Goal: Communication & Community: Share content

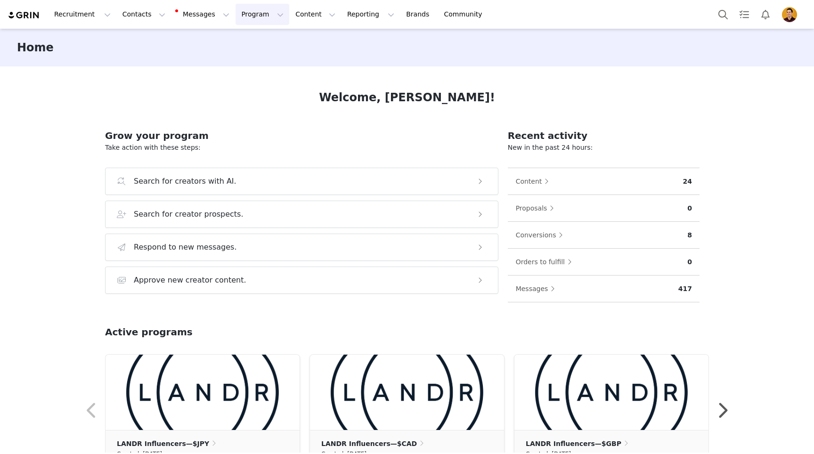
click at [256, 16] on button "Program Program" at bounding box center [263, 14] width 54 height 21
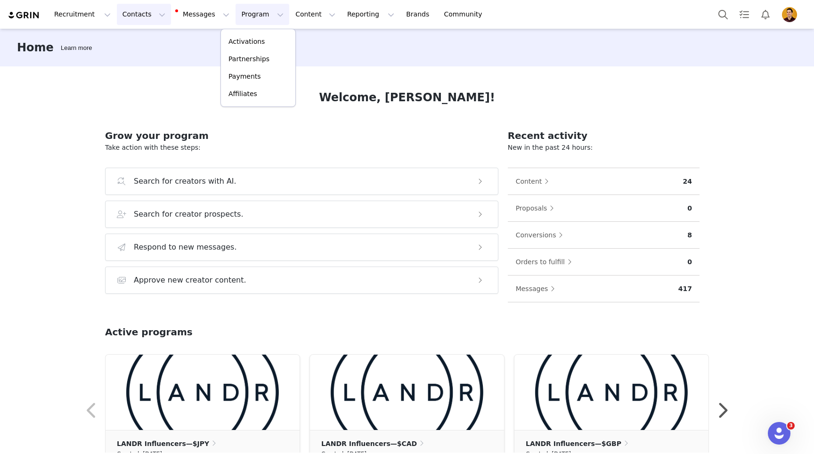
click at [127, 18] on button "Contacts Contacts" at bounding box center [144, 14] width 54 height 21
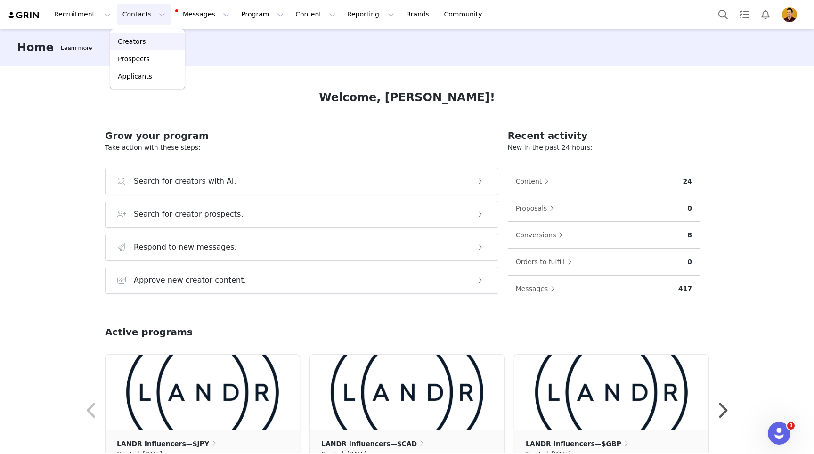
click at [133, 41] on p "Creators" at bounding box center [132, 42] width 28 height 10
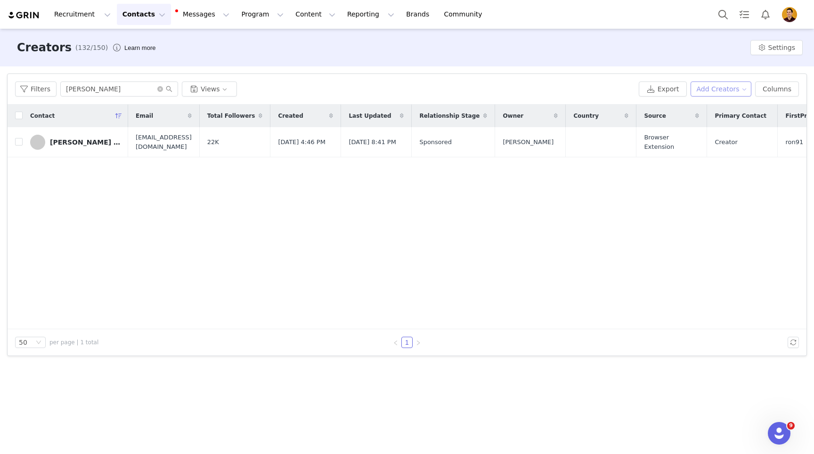
click at [704, 88] on button "Add Creators" at bounding box center [721, 89] width 61 height 15
click at [707, 106] on span "Add a Creator" at bounding box center [723, 108] width 46 height 10
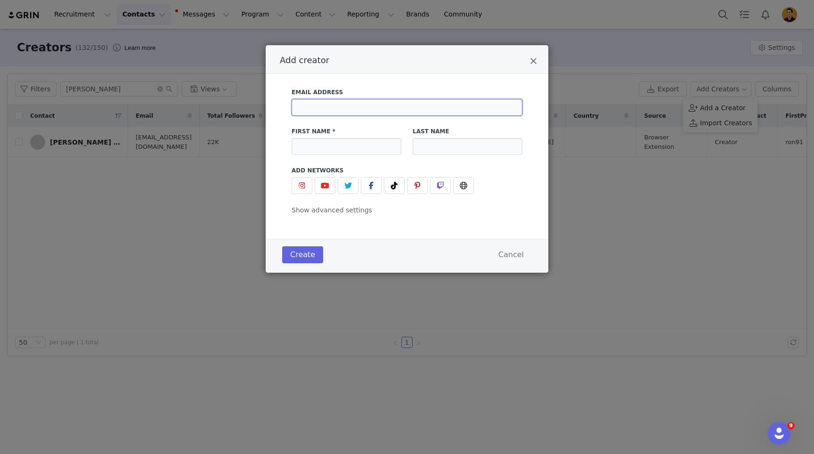
click at [361, 111] on input "Add creator" at bounding box center [407, 107] width 231 height 17
paste input "[EMAIL_ADDRESS][DOMAIN_NAME]"
type input "[EMAIL_ADDRESS][DOMAIN_NAME]"
click at [331, 148] on input "Add creator" at bounding box center [347, 146] width 110 height 17
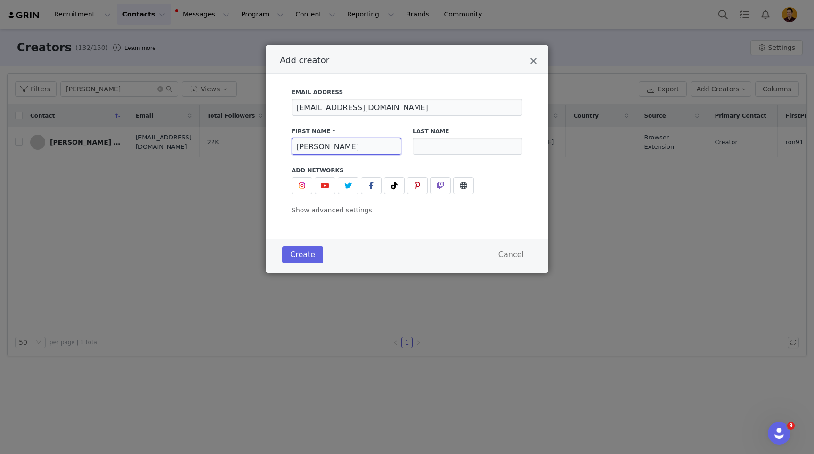
type input "[PERSON_NAME]"
click at [301, 258] on button "Create" at bounding box center [302, 254] width 41 height 17
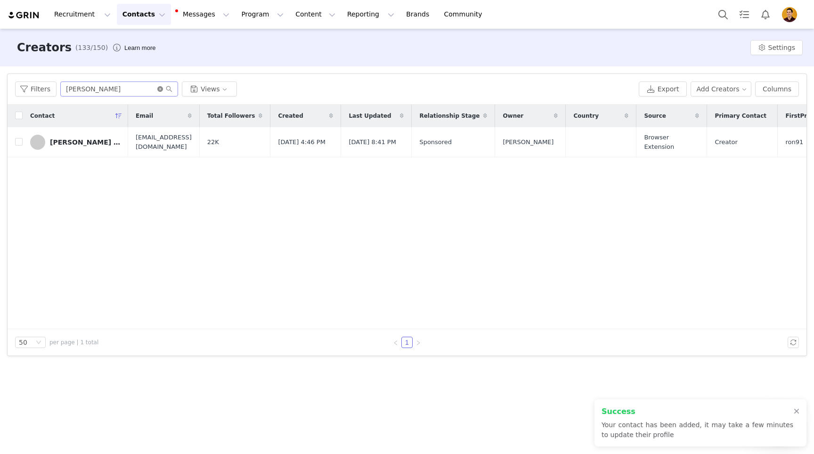
click at [159, 89] on icon "icon: close-circle" at bounding box center [160, 89] width 6 height 6
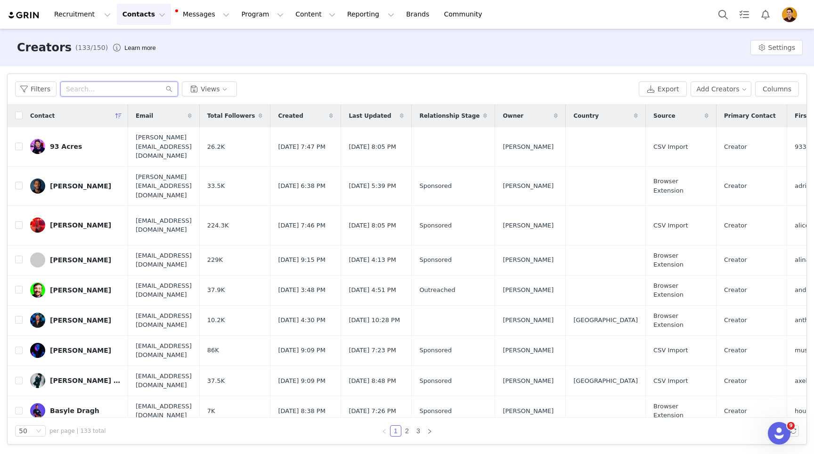
click at [113, 90] on input "text" at bounding box center [119, 89] width 118 height 15
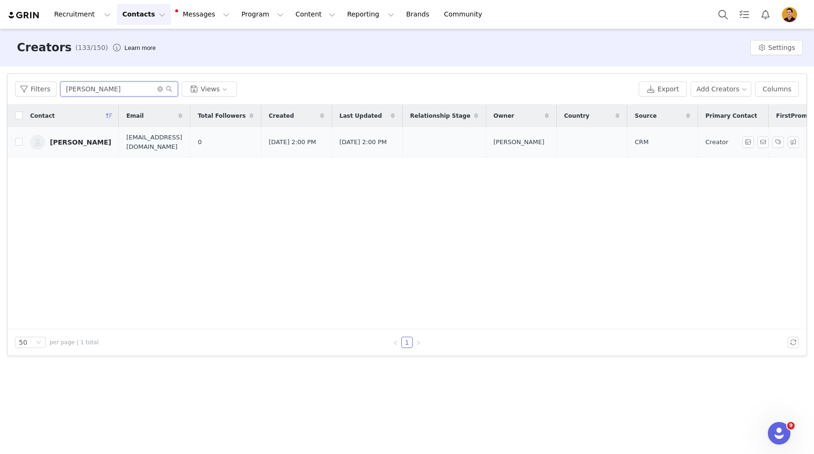
type input "[PERSON_NAME]"
click at [59, 141] on div "[PERSON_NAME]" at bounding box center [80, 143] width 61 height 8
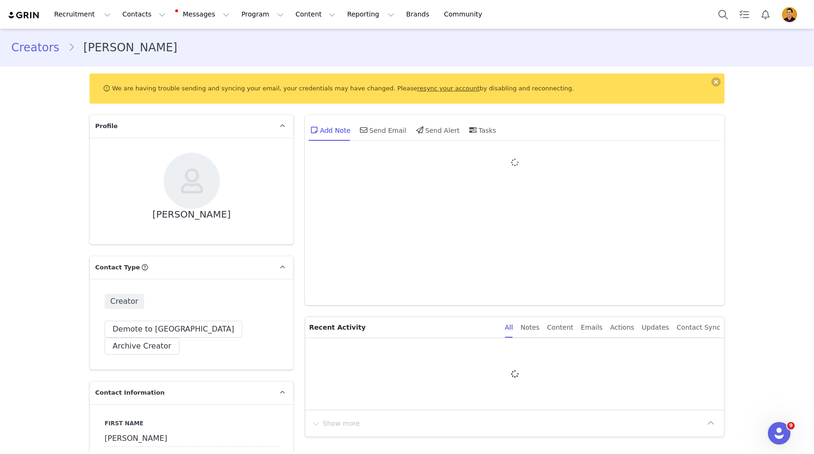
type input "+1 ([GEOGRAPHIC_DATA])"
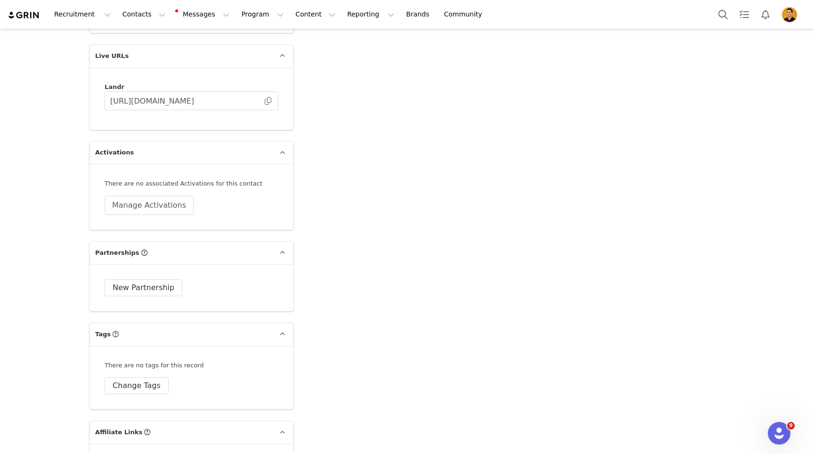
scroll to position [1861, 0]
click at [157, 194] on button "Manage Activations" at bounding box center [149, 203] width 89 height 19
click at [117, 221] on div "Select Activation" at bounding box center [107, 223] width 56 height 14
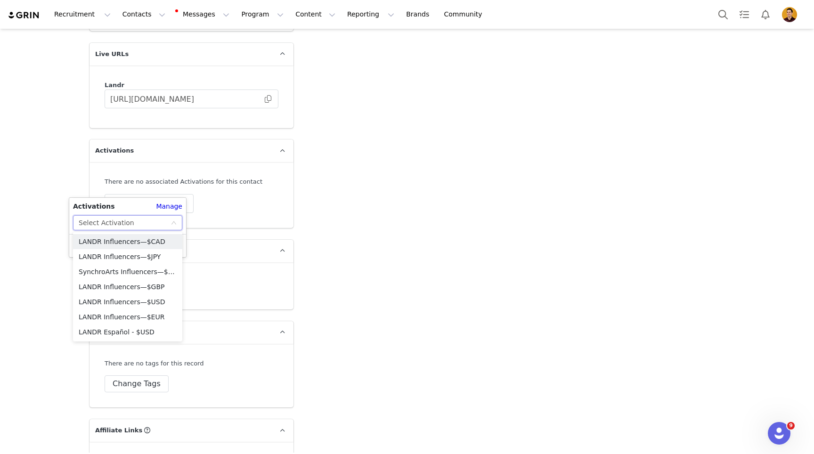
drag, startPoint x: 124, startPoint y: 243, endPoint x: 115, endPoint y: 241, distance: 9.1
click at [124, 243] on li "LANDR Influencers—$CAD" at bounding box center [127, 241] width 109 height 15
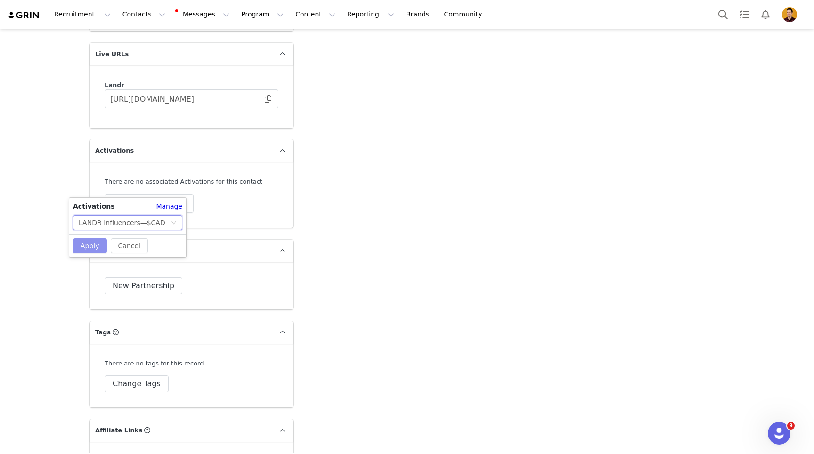
click at [92, 248] on button "Apply" at bounding box center [90, 245] width 34 height 15
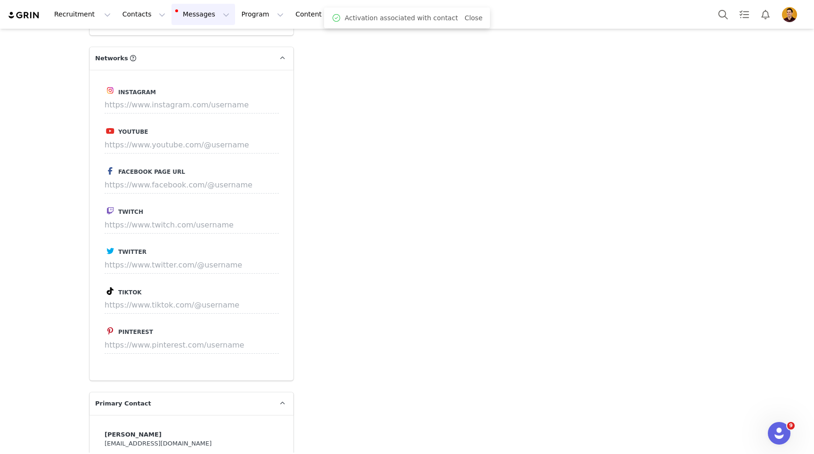
scroll to position [1104, 0]
click at [207, 14] on button "Messages Messages" at bounding box center [204, 14] width 64 height 21
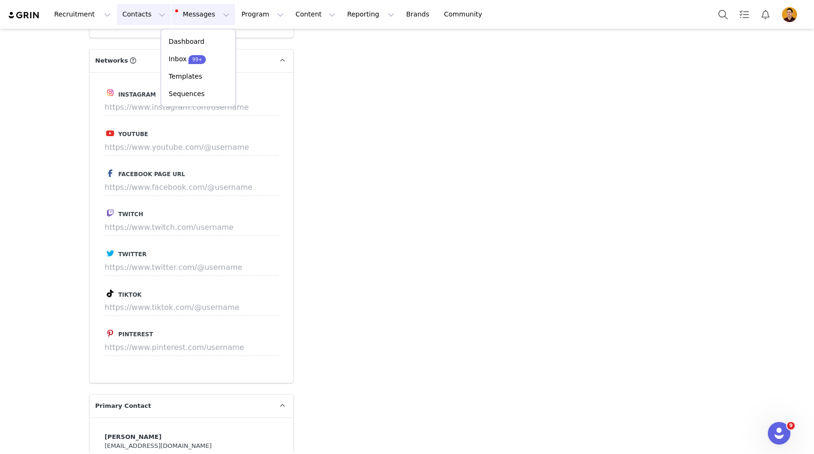
click at [139, 16] on button "Contacts Contacts" at bounding box center [144, 14] width 54 height 21
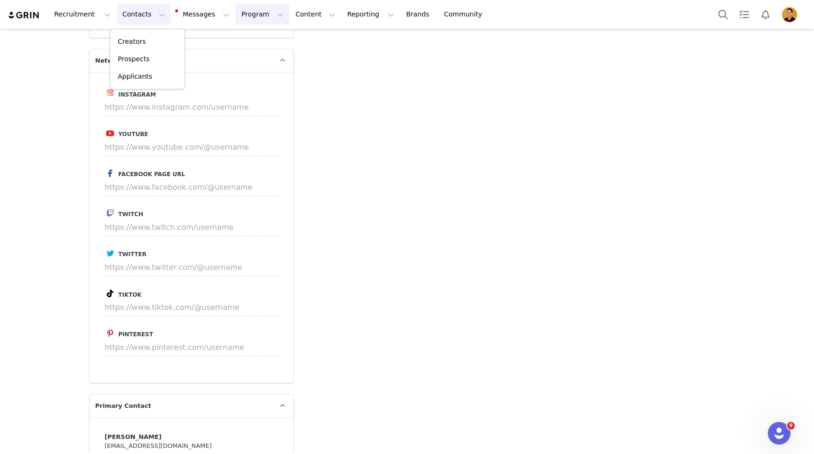
click at [243, 11] on button "Program Program" at bounding box center [263, 14] width 54 height 21
click at [248, 41] on p "Activations" at bounding box center [247, 42] width 36 height 10
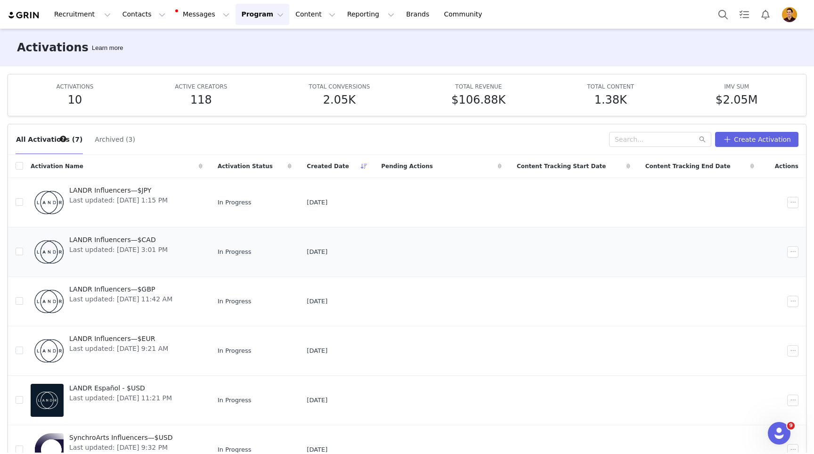
click at [115, 239] on span "LANDR Influencers—$CAD" at bounding box center [118, 240] width 98 height 10
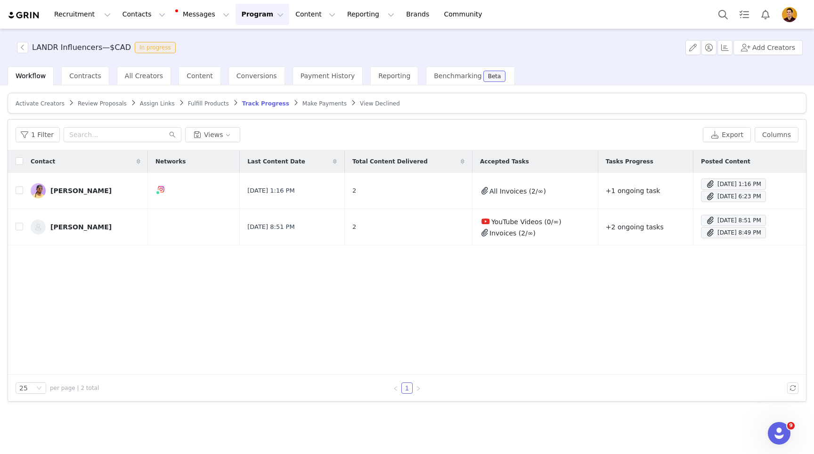
click at [46, 104] on span "Activate Creators" at bounding box center [40, 103] width 49 height 7
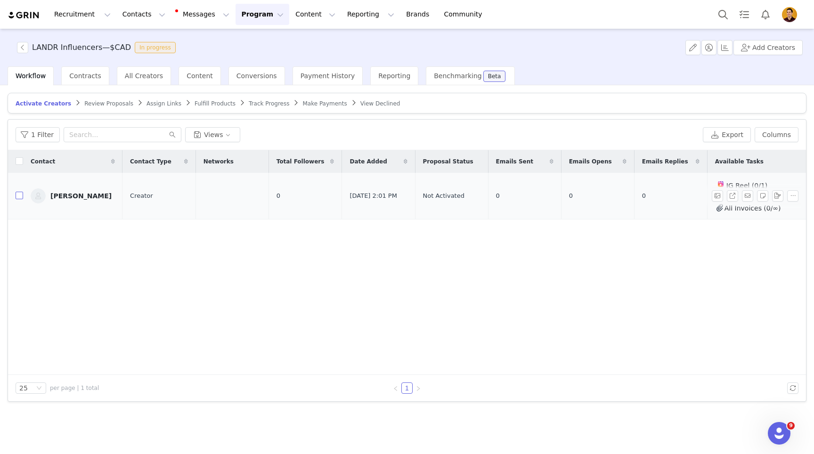
click at [17, 195] on input "checkbox" at bounding box center [20, 196] width 8 height 8
checkbox input "true"
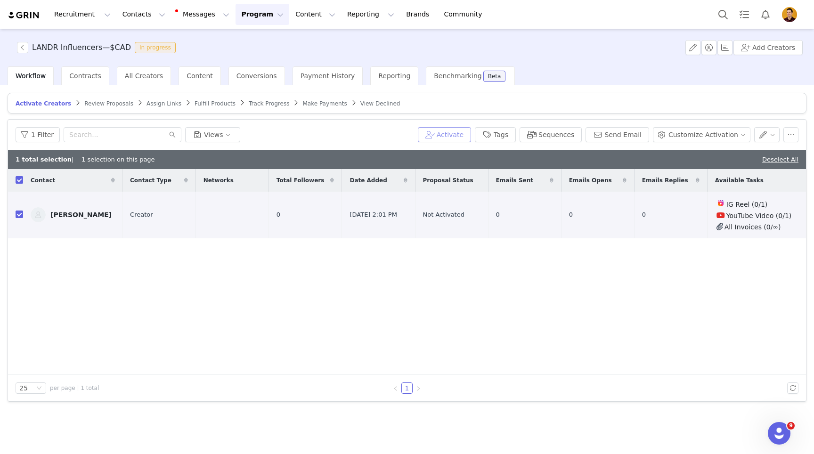
click at [461, 135] on button "Activate" at bounding box center [444, 134] width 53 height 15
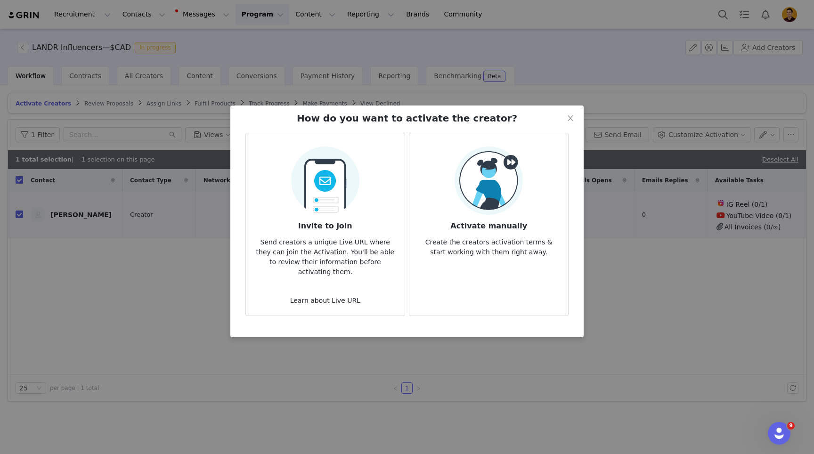
click at [492, 191] on img at bounding box center [489, 181] width 68 height 68
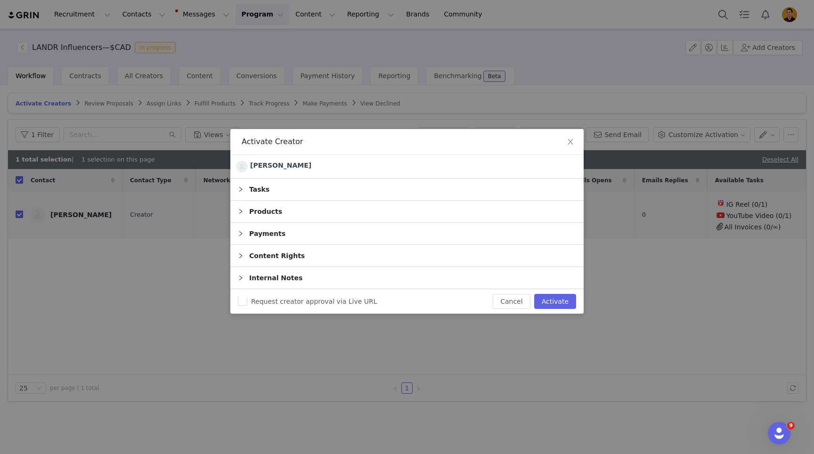
click at [242, 189] on icon "icon: right" at bounding box center [240, 189] width 3 height 5
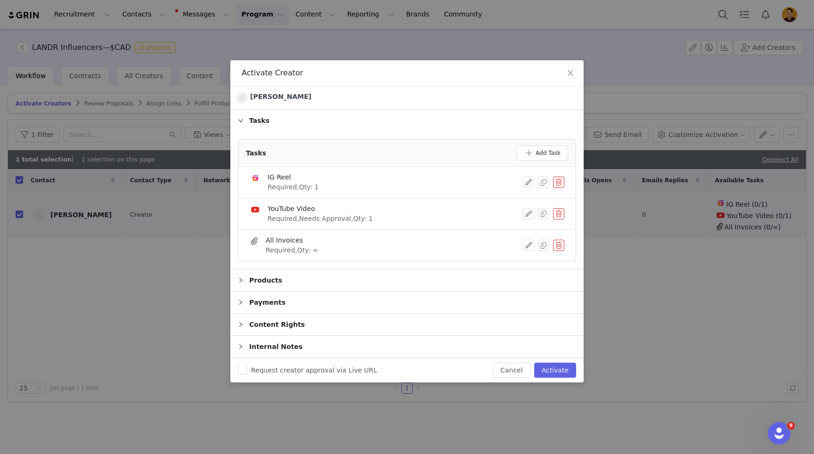
click at [556, 213] on button "button" at bounding box center [558, 213] width 11 height 11
drag, startPoint x: 527, startPoint y: 226, endPoint x: 547, endPoint y: 205, distance: 29.0
click at [529, 225] on button "Delete" at bounding box center [525, 229] width 37 height 15
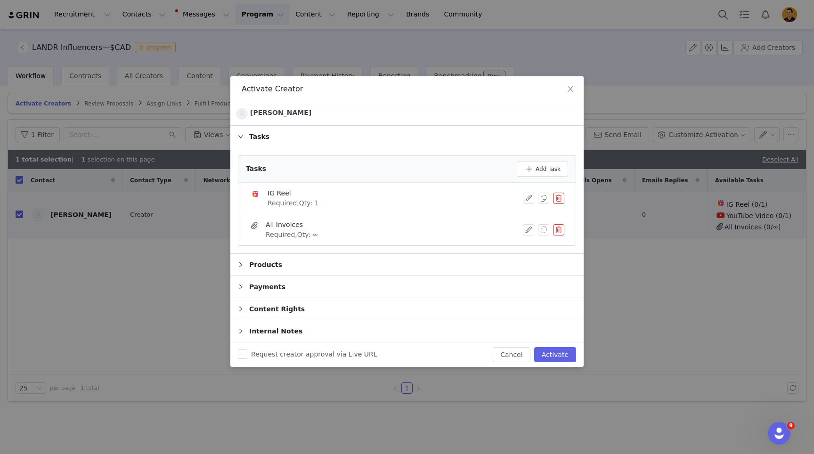
click at [556, 194] on button "button" at bounding box center [558, 198] width 11 height 11
click at [519, 215] on button "Delete" at bounding box center [525, 213] width 37 height 15
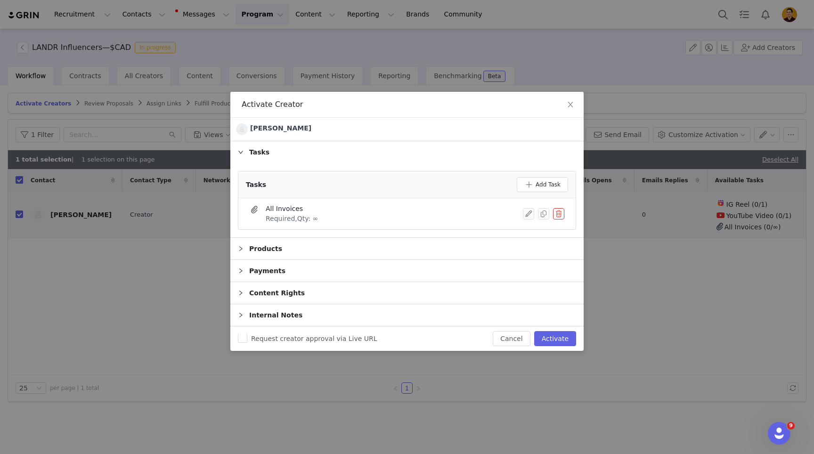
click at [241, 269] on icon "icon: right" at bounding box center [241, 271] width 6 height 6
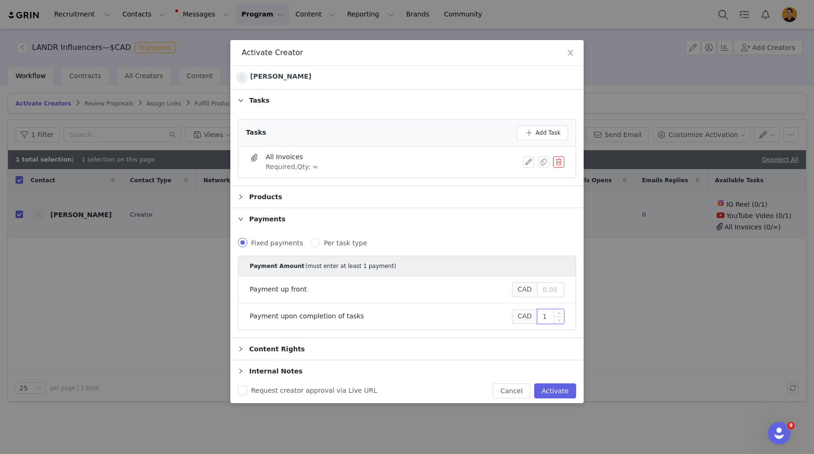
click at [547, 313] on input "1" at bounding box center [551, 317] width 26 height 14
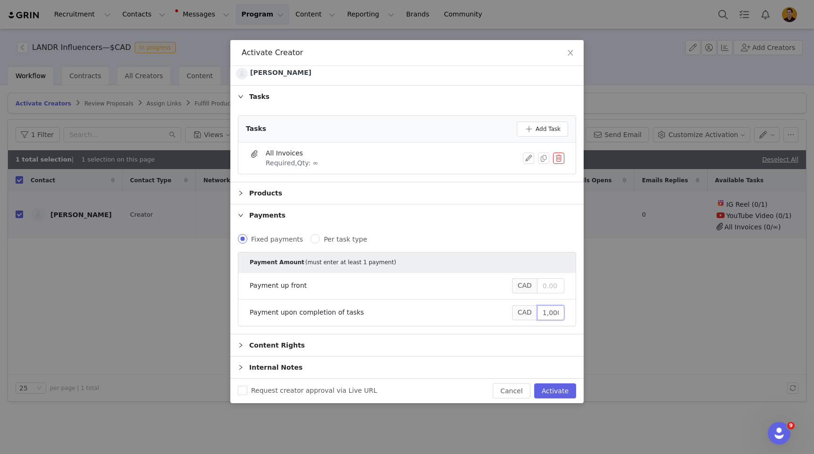
type input "1,000"
click at [241, 388] on input "Request creator approval via Live URL" at bounding box center [242, 390] width 9 height 9
checkbox input "true"
click at [240, 342] on div "Content Rights" at bounding box center [406, 346] width 353 height 22
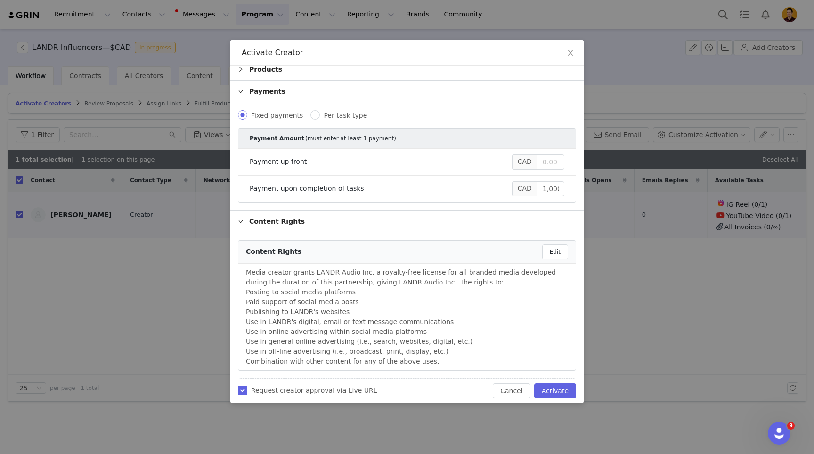
scroll to position [0, 0]
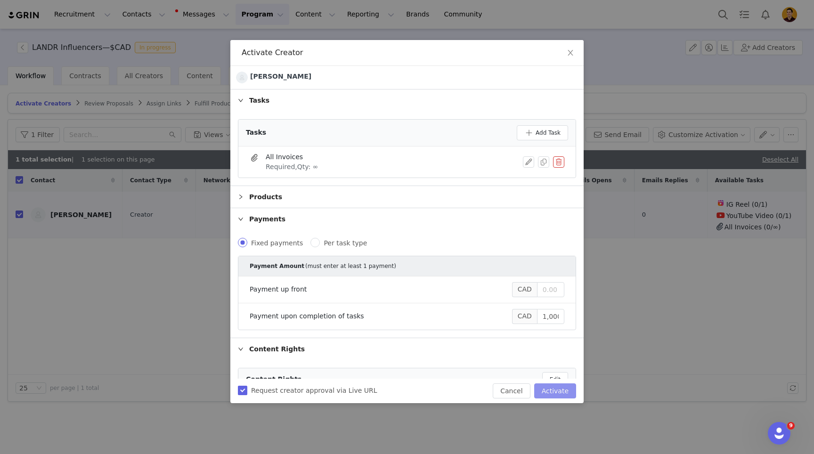
click at [554, 392] on button "Activate" at bounding box center [555, 391] width 42 height 15
checkbox input "false"
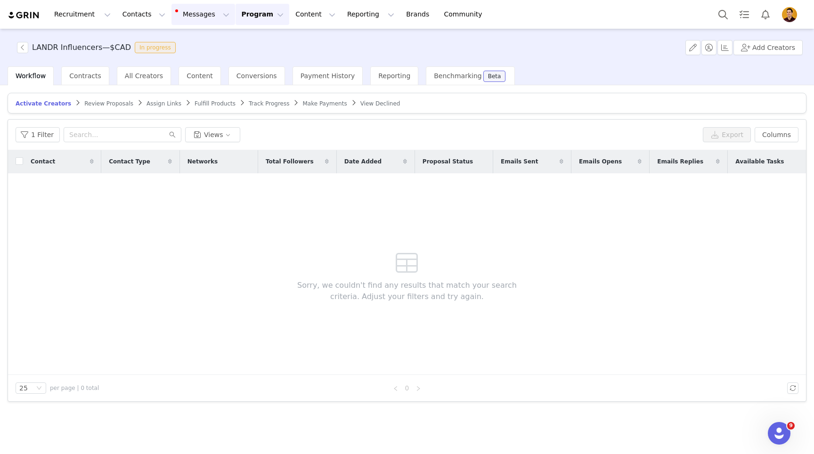
click at [183, 15] on button "Messages Messages" at bounding box center [204, 14] width 64 height 21
click at [185, 60] on div "Inbox 99+" at bounding box center [187, 59] width 37 height 10
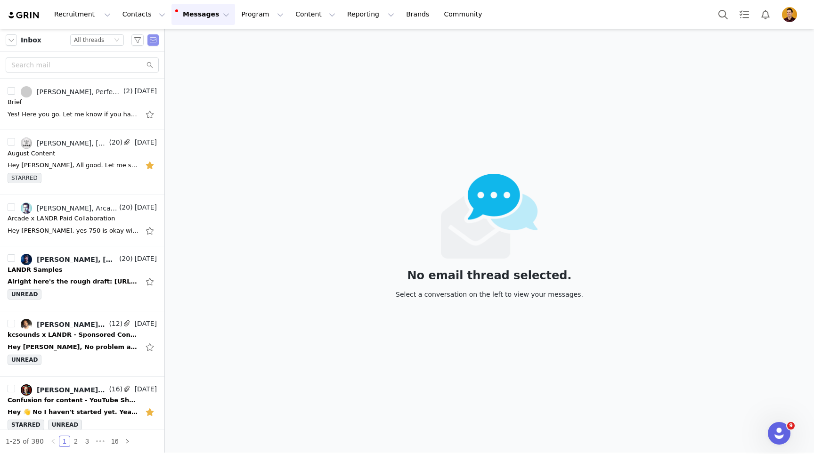
click at [148, 40] on button "button" at bounding box center [152, 39] width 11 height 11
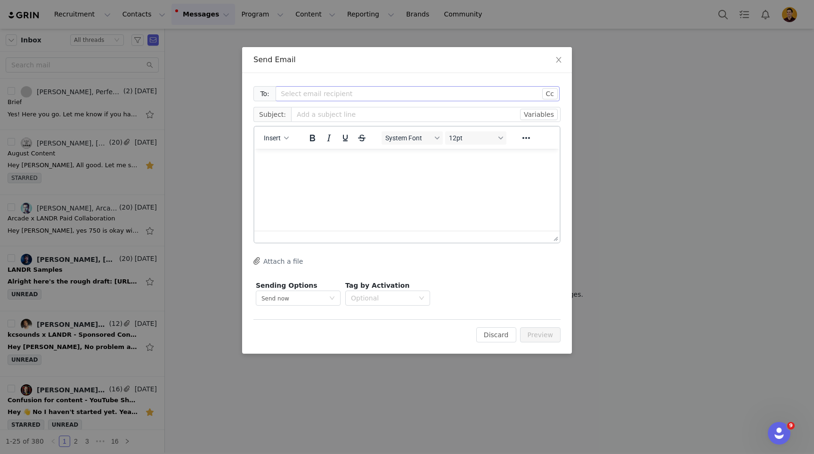
click at [327, 94] on div "Select email recipient" at bounding box center [412, 93] width 263 height 9
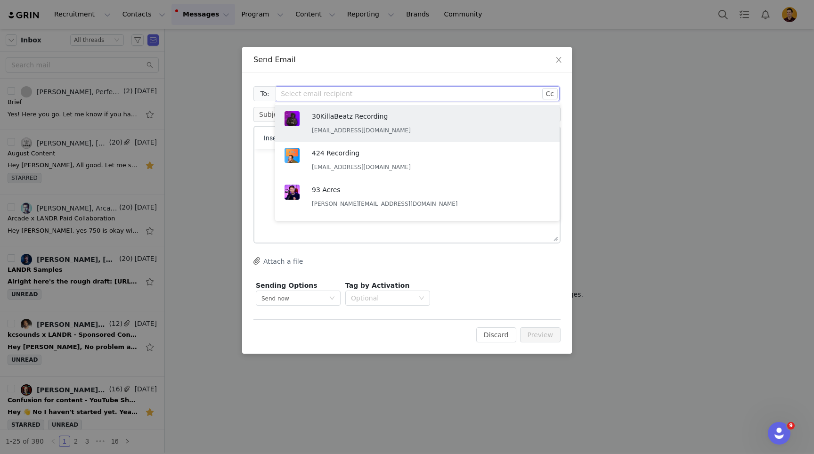
click at [302, 73] on div "To: Select email recipient Cc Cc: Subject: Variables Insert System Font 12pt To…" at bounding box center [407, 213] width 330 height 281
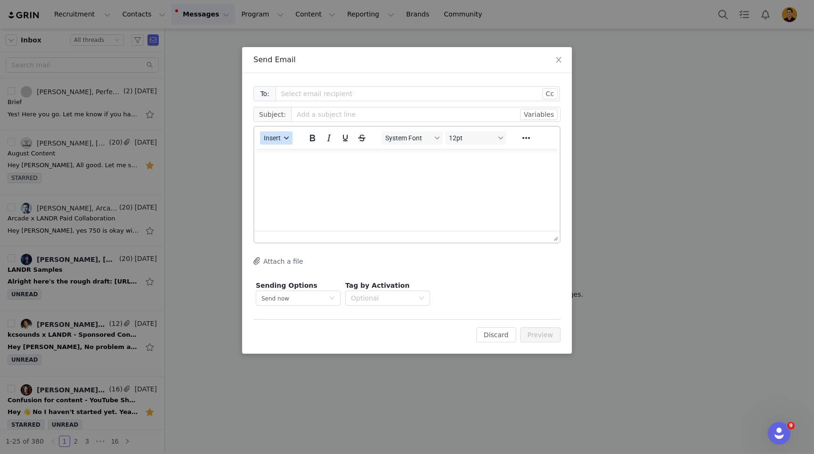
click at [276, 139] on span "Insert" at bounding box center [272, 138] width 17 height 8
click at [278, 155] on div "Insert Template" at bounding box center [310, 154] width 85 height 11
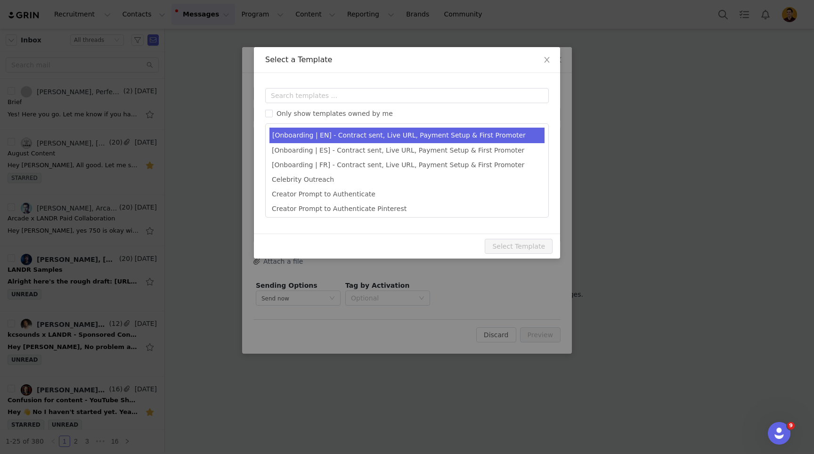
type input "LANDR Collaboration Next Steps"
click at [302, 134] on li "[Onboarding | EN] - Contract sent, Live URL, Payment Setup & First Promoter" at bounding box center [407, 136] width 275 height 16
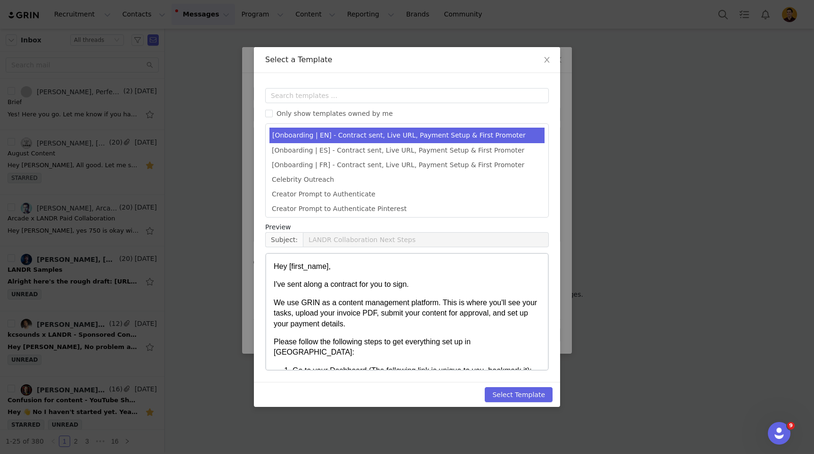
drag, startPoint x: 389, startPoint y: 318, endPoint x: 373, endPoint y: 315, distance: 16.4
click at [389, 318] on p "We use GRIN as a content management platform. This is where you'll see your tas…" at bounding box center [407, 314] width 267 height 32
click at [248, 214] on div "Select a Template Templates Only show templates owned by me [Onboarding | EN] -…" at bounding box center [407, 227] width 814 height 454
drag, startPoint x: 544, startPoint y: 62, endPoint x: 509, endPoint y: 60, distance: 34.9
click at [544, 62] on icon "icon: close" at bounding box center [547, 60] width 8 height 8
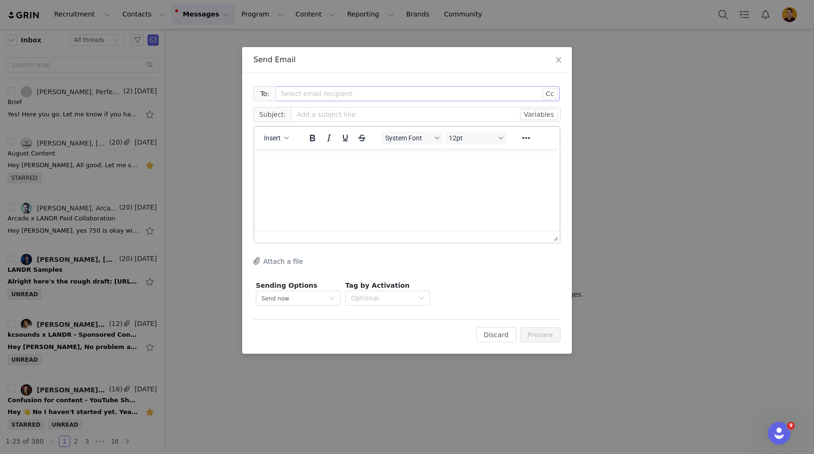
click at [334, 92] on div "Select email recipient" at bounding box center [412, 93] width 263 height 9
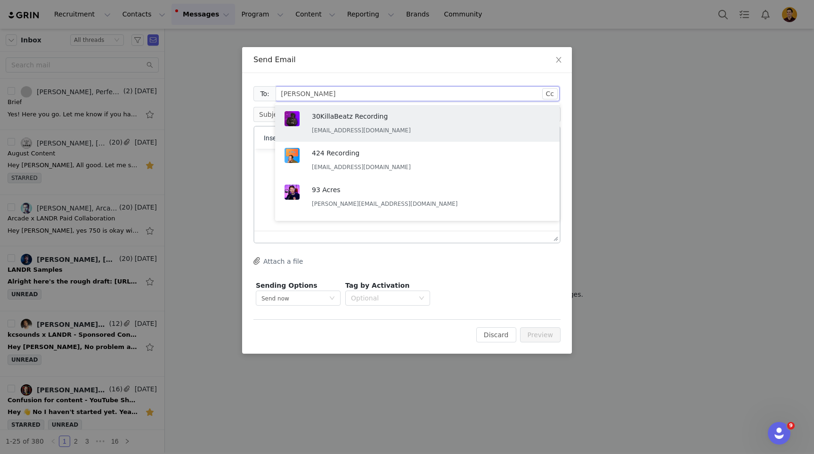
type input "[PERSON_NAME]"
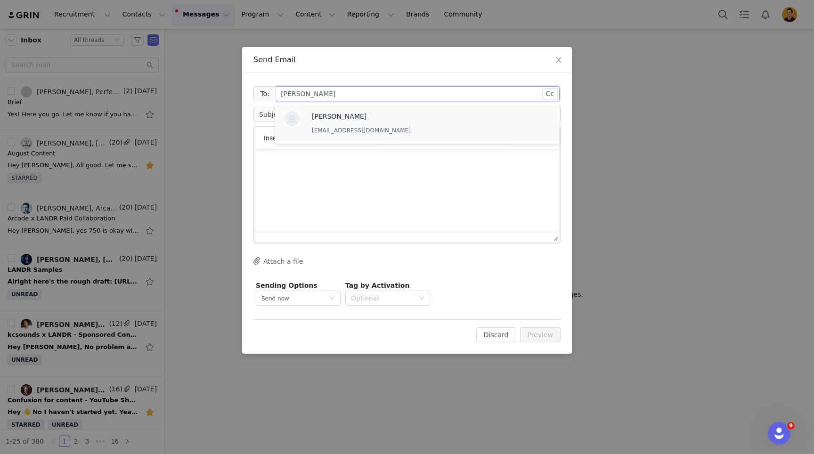
click at [345, 120] on p "[PERSON_NAME]" at bounding box center [364, 116] width 104 height 10
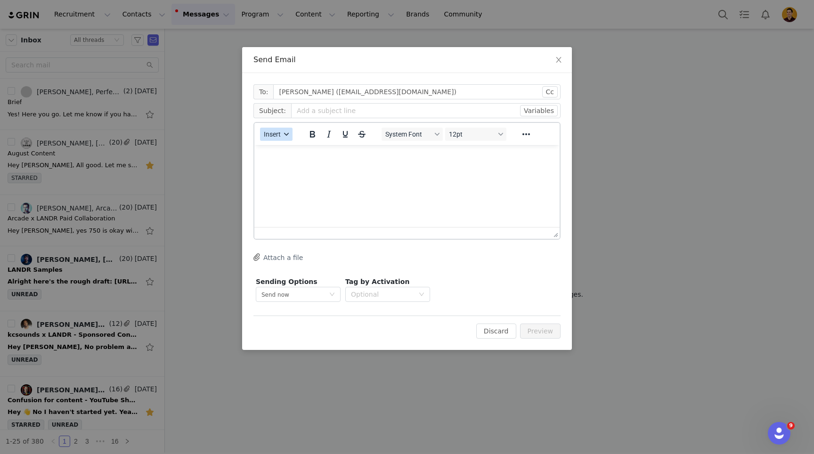
click at [283, 134] on button "Insert" at bounding box center [276, 134] width 33 height 13
click at [286, 147] on div "Insert Template" at bounding box center [310, 150] width 85 height 11
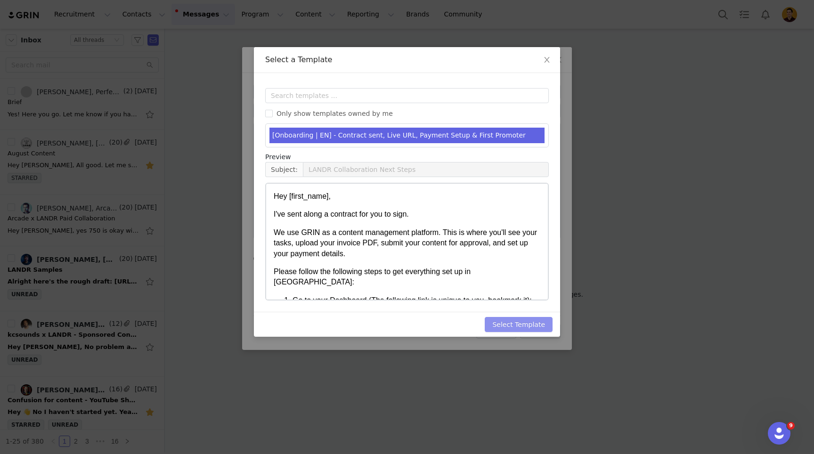
click at [499, 323] on button "Select Template" at bounding box center [519, 324] width 68 height 15
type input "LANDR Collaboration Next Steps"
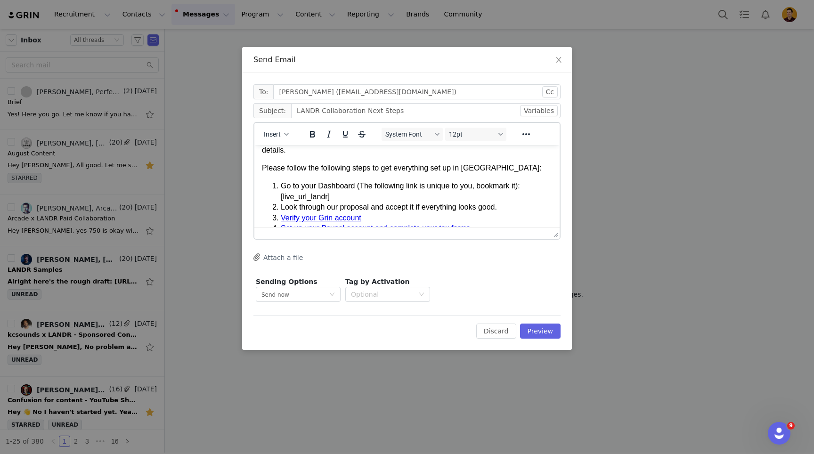
scroll to position [66, 0]
click at [540, 330] on button "Preview" at bounding box center [540, 331] width 41 height 15
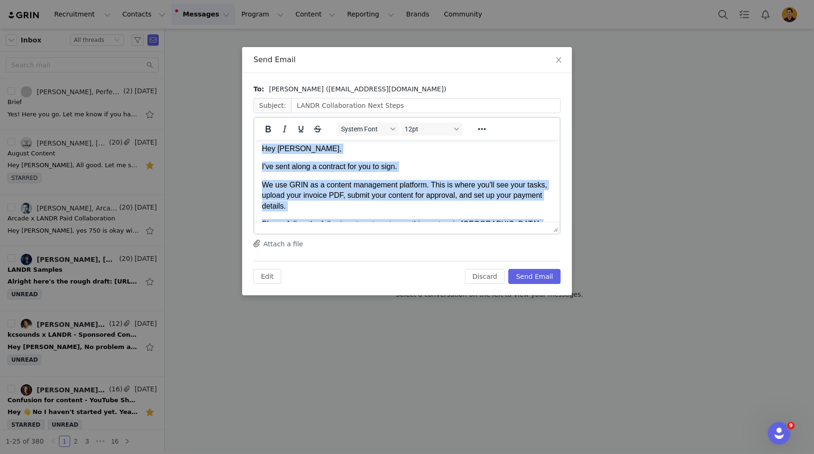
scroll to position [0, 0]
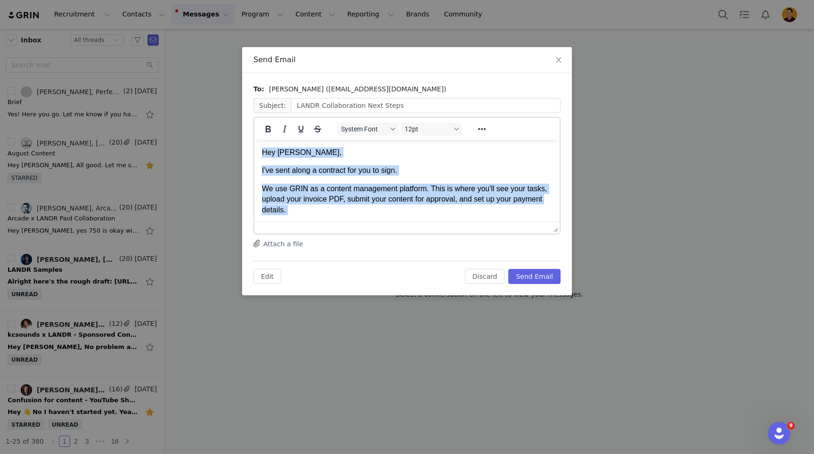
drag, startPoint x: 373, startPoint y: 195, endPoint x: 264, endPoint y: 133, distance: 124.9
click at [264, 140] on html "Hey [PERSON_NAME], I've sent along a contract for you to sign. We use GRIN as a…" at bounding box center [406, 303] width 305 height 326
copy body "Hey [PERSON_NAME], I've sent along a contract for you to sign. We use GRIN as a…"
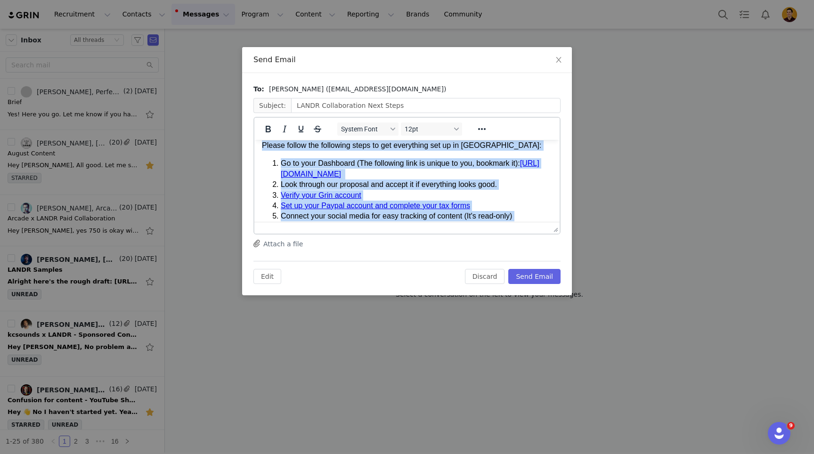
scroll to position [64, 0]
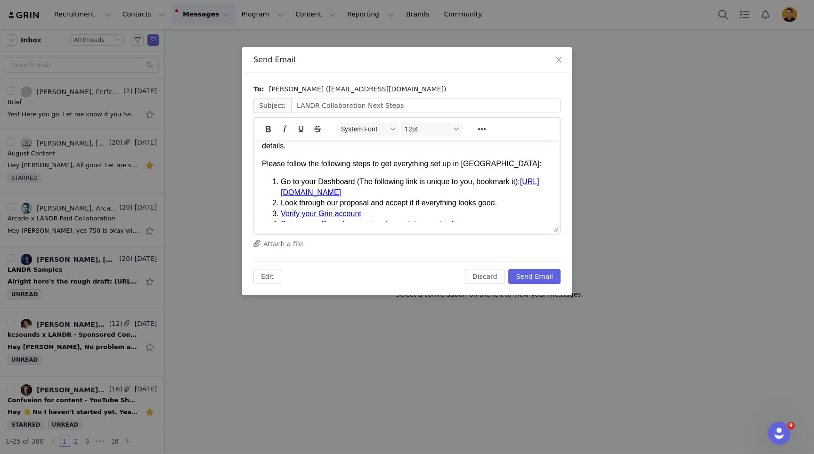
click at [294, 175] on body "Hey [PERSON_NAME], I've sent along a contract for you to sign. We use GRIN as a…" at bounding box center [407, 238] width 290 height 310
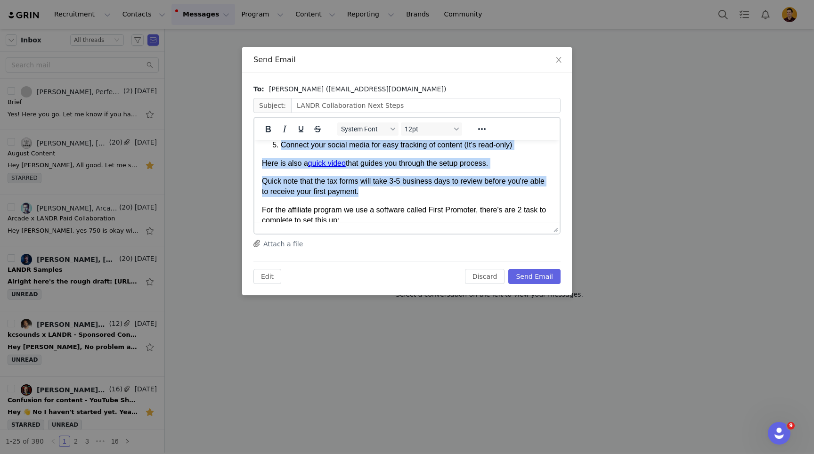
scroll to position [153, 0]
drag, startPoint x: 271, startPoint y: 179, endPoint x: 382, endPoint y: 190, distance: 111.3
click at [382, 190] on body "Hey [PERSON_NAME], I've sent along a contract for you to sign. We use GRIN as a…" at bounding box center [407, 150] width 290 height 310
copy body "Go to your Dashboard (The following link is unique to you, bookmark it): [URL][…"
